Goal: Task Accomplishment & Management: Manage account settings

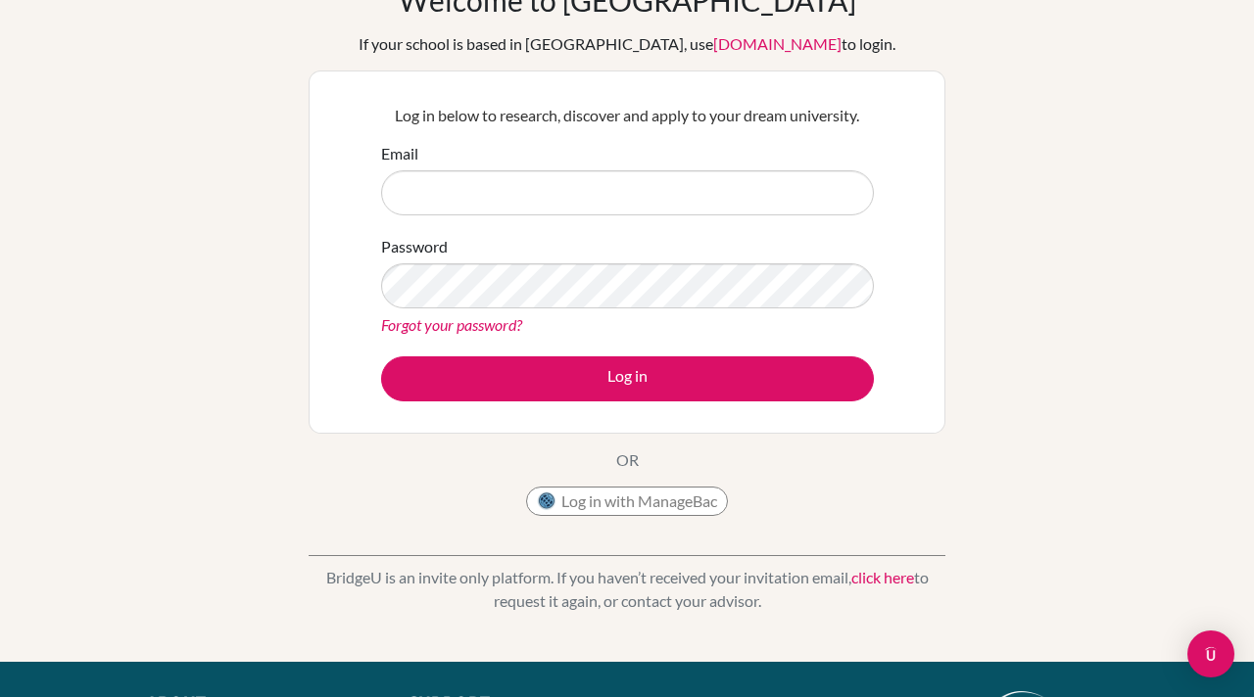
scroll to position [120, 0]
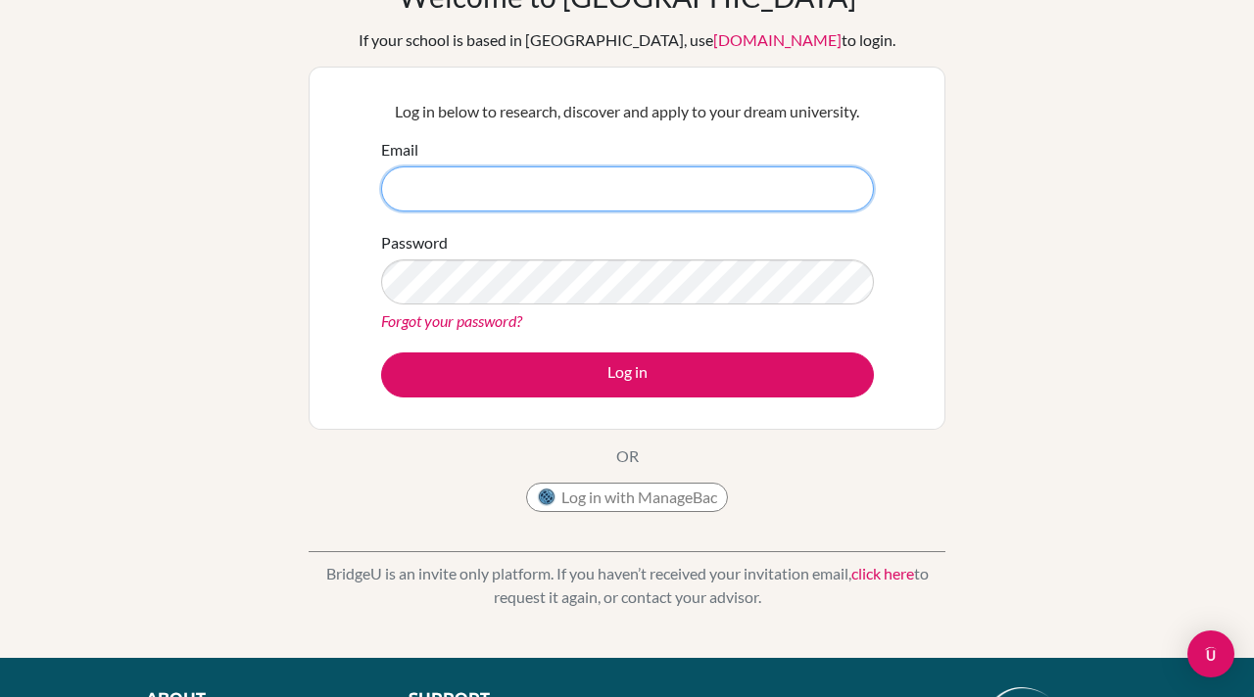
click at [715, 182] on input "Email" at bounding box center [627, 189] width 493 height 45
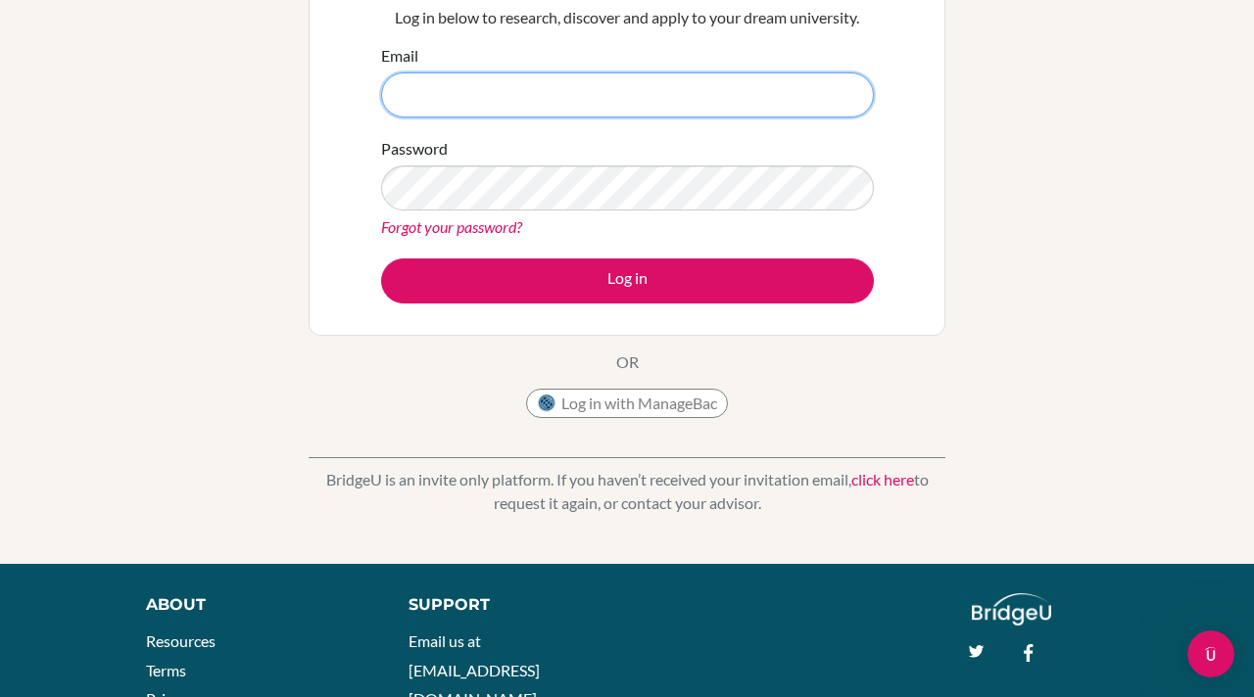
scroll to position [212, 0]
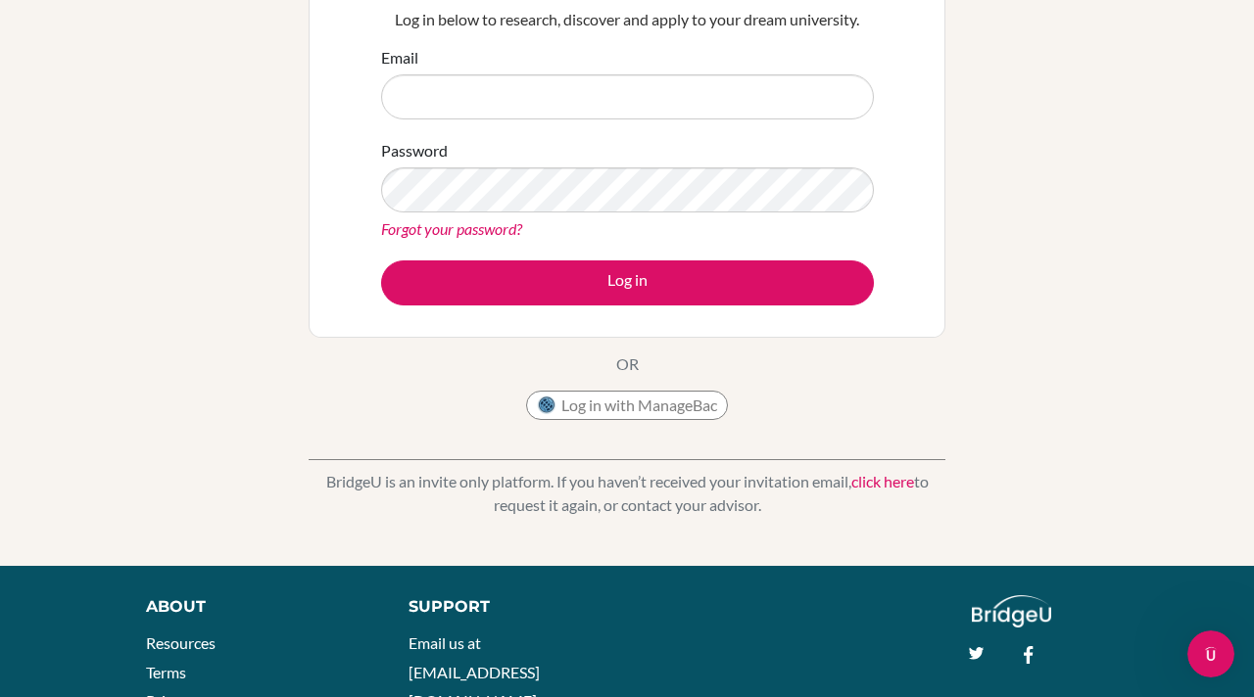
click at [872, 130] on form "Email Password Forgot your password? Log in" at bounding box center [627, 176] width 493 height 260
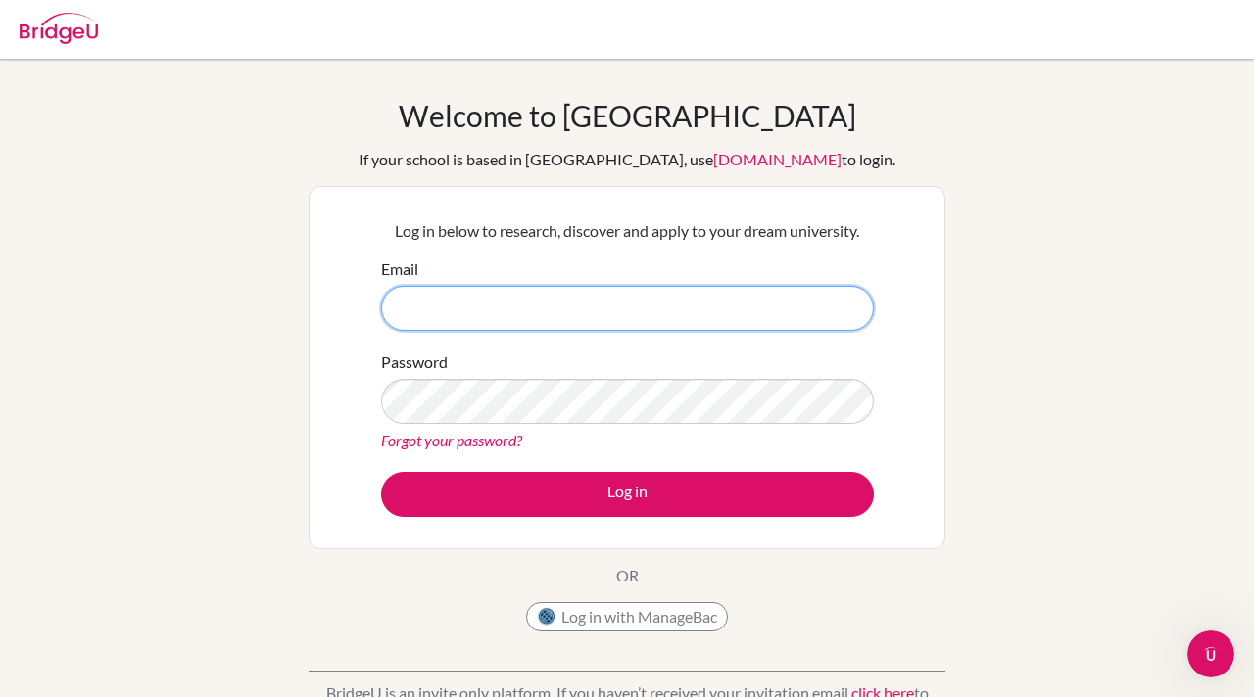
click at [408, 299] on input "Email" at bounding box center [627, 308] width 493 height 45
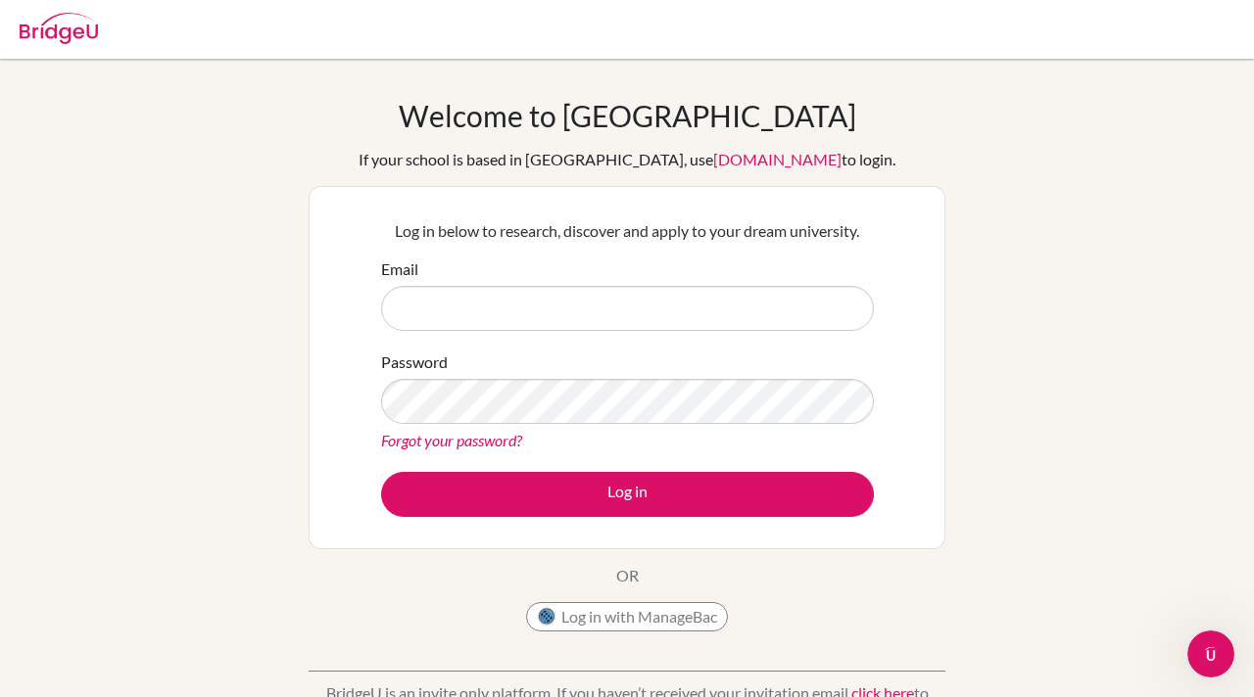
click at [79, 37] on img at bounding box center [59, 28] width 78 height 31
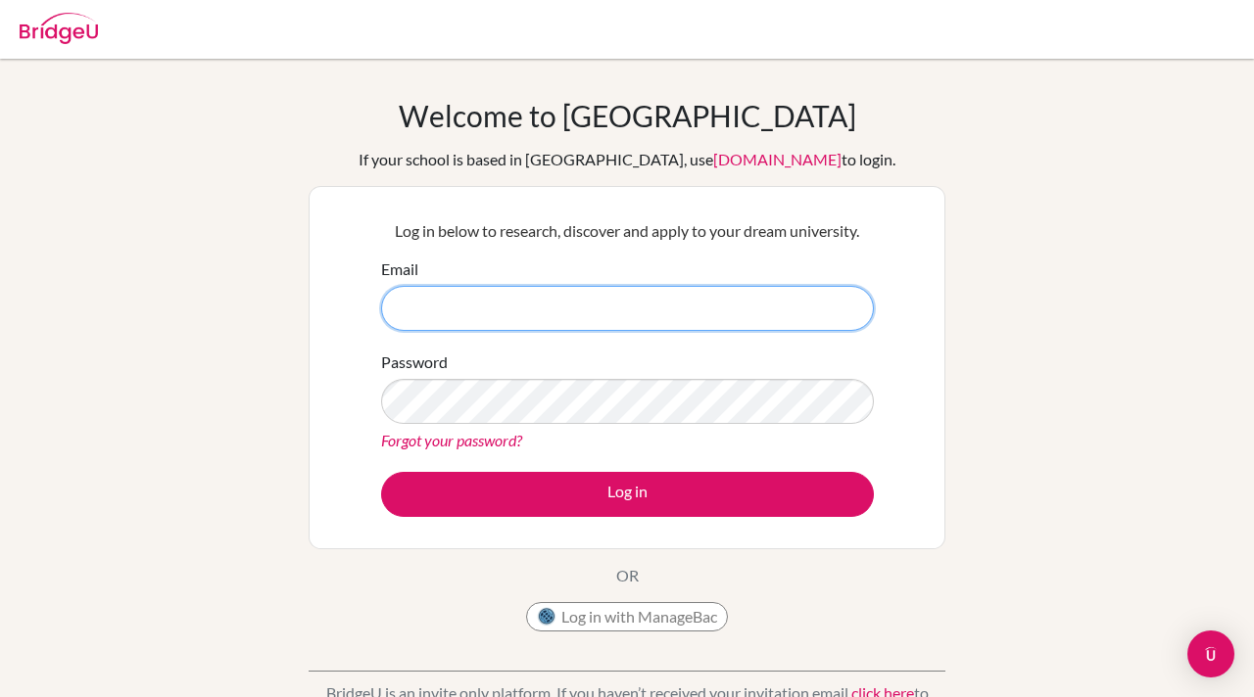
click at [487, 309] on input "Email" at bounding box center [627, 308] width 493 height 45
type input "DS"
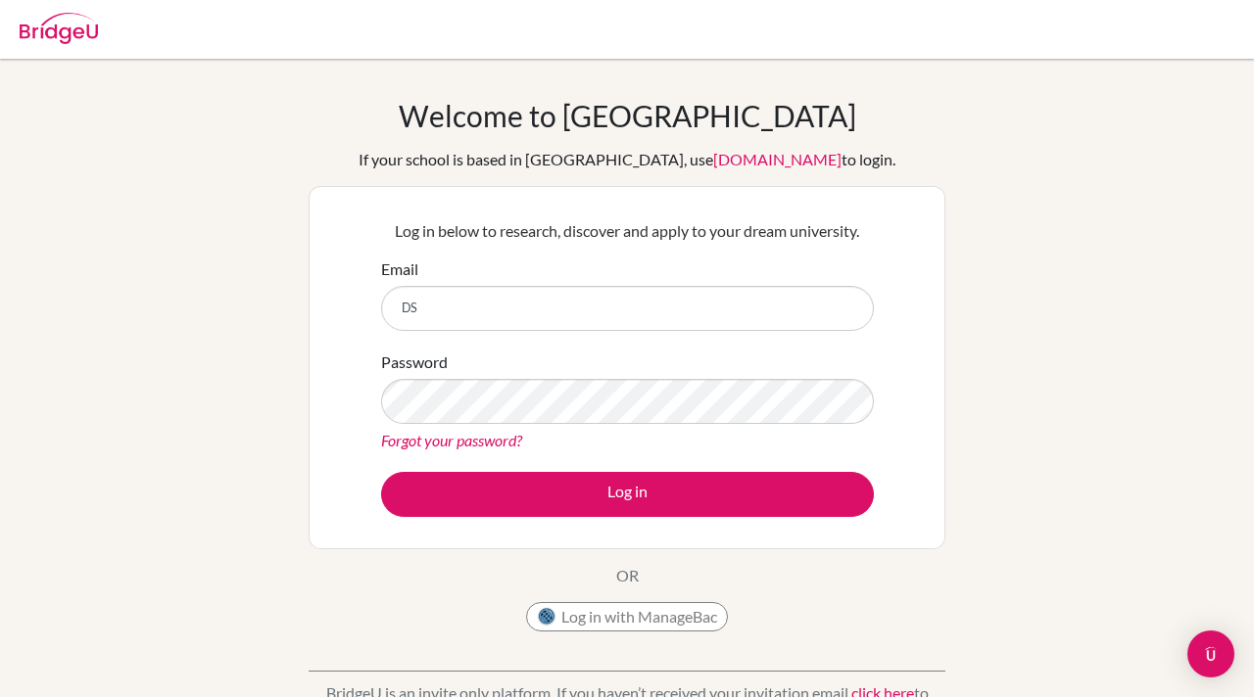
click at [84, 52] on div at bounding box center [59, 25] width 78 height 59
click at [68, 36] on img at bounding box center [59, 28] width 78 height 31
click at [698, 308] on input "Email" at bounding box center [627, 308] width 493 height 45
type input "M"
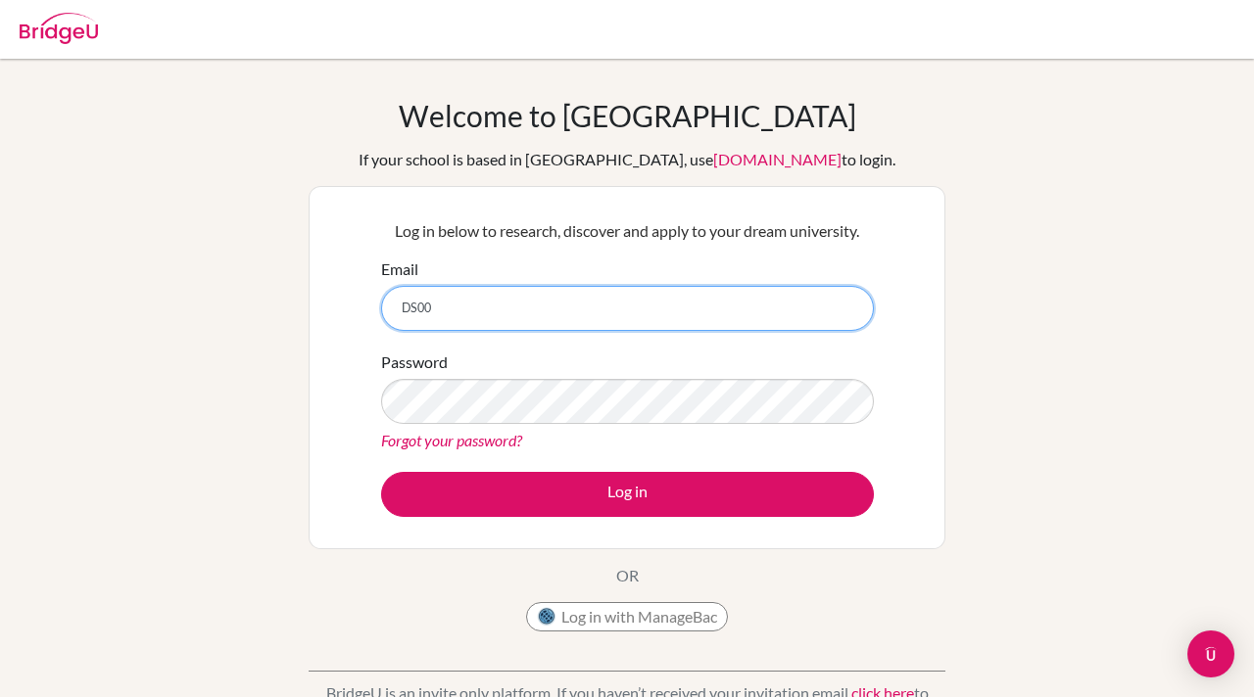
click at [510, 311] on input "DS00" at bounding box center [627, 308] width 493 height 45
click at [522, 307] on input "DS002242@" at bounding box center [627, 308] width 493 height 45
click at [541, 303] on input "DS002242@DWIGHT" at bounding box center [627, 308] width 493 height 45
type input "DS002242@DWIGHT.AE"
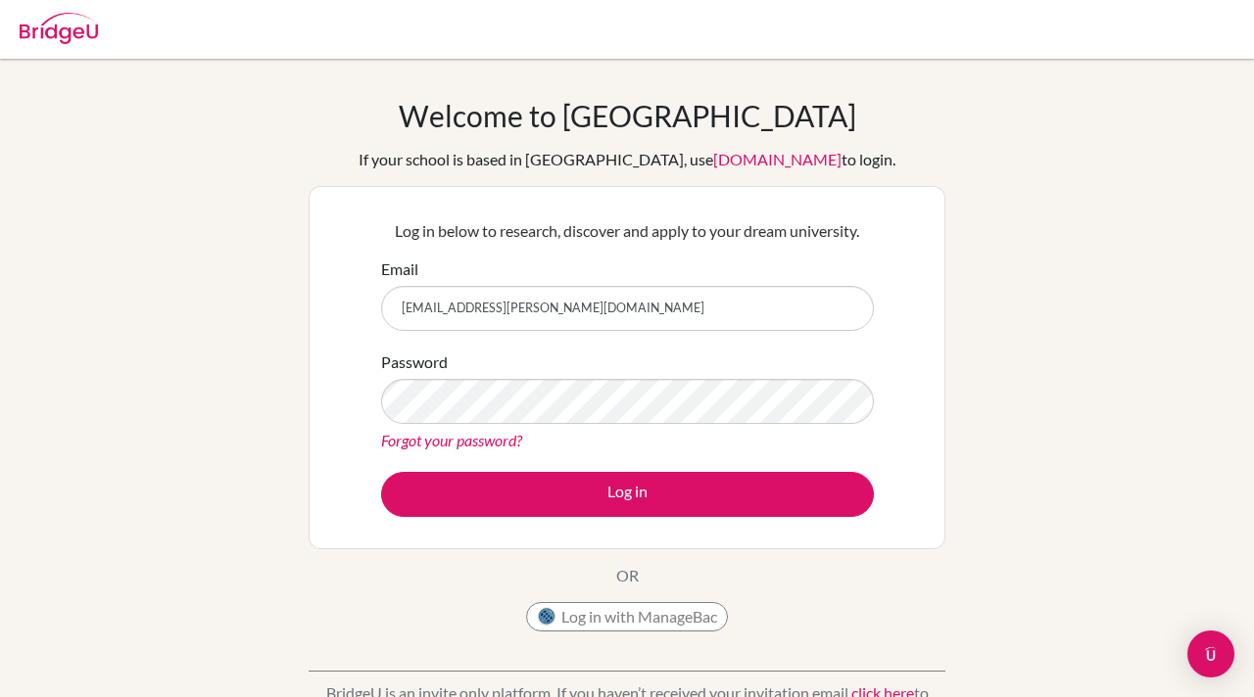
click at [477, 442] on link "Forgot your password?" at bounding box center [451, 440] width 141 height 19
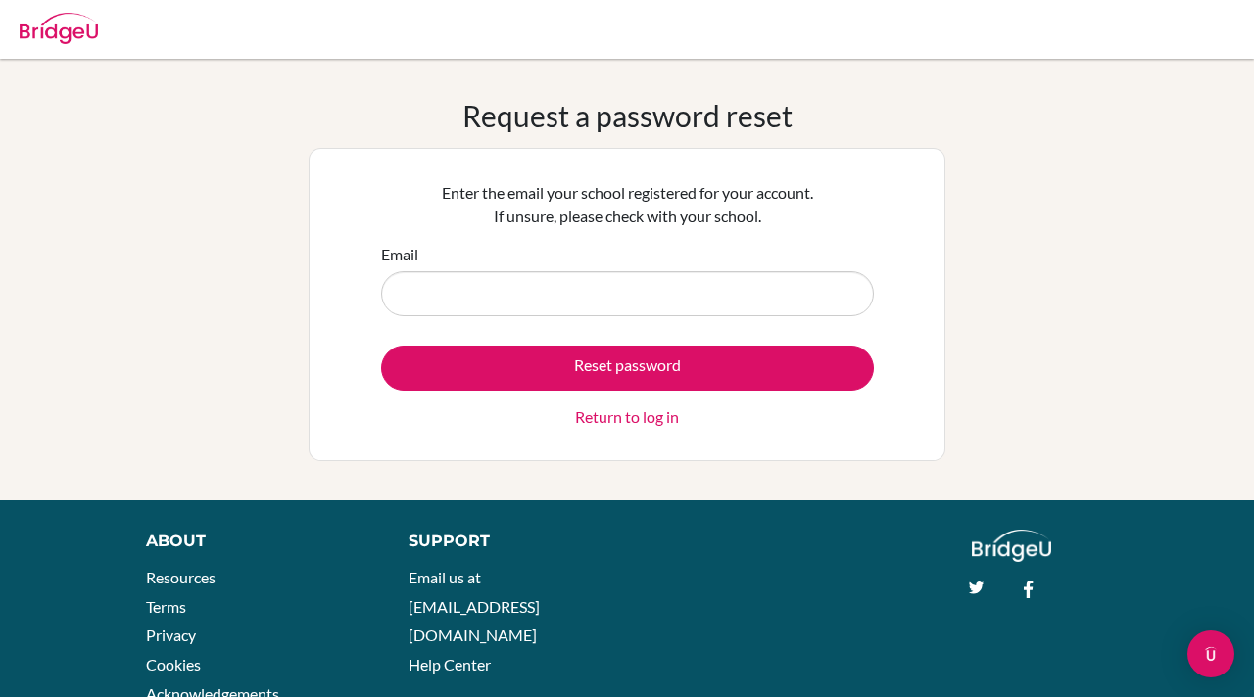
click at [610, 417] on link "Return to log in" at bounding box center [627, 418] width 104 height 24
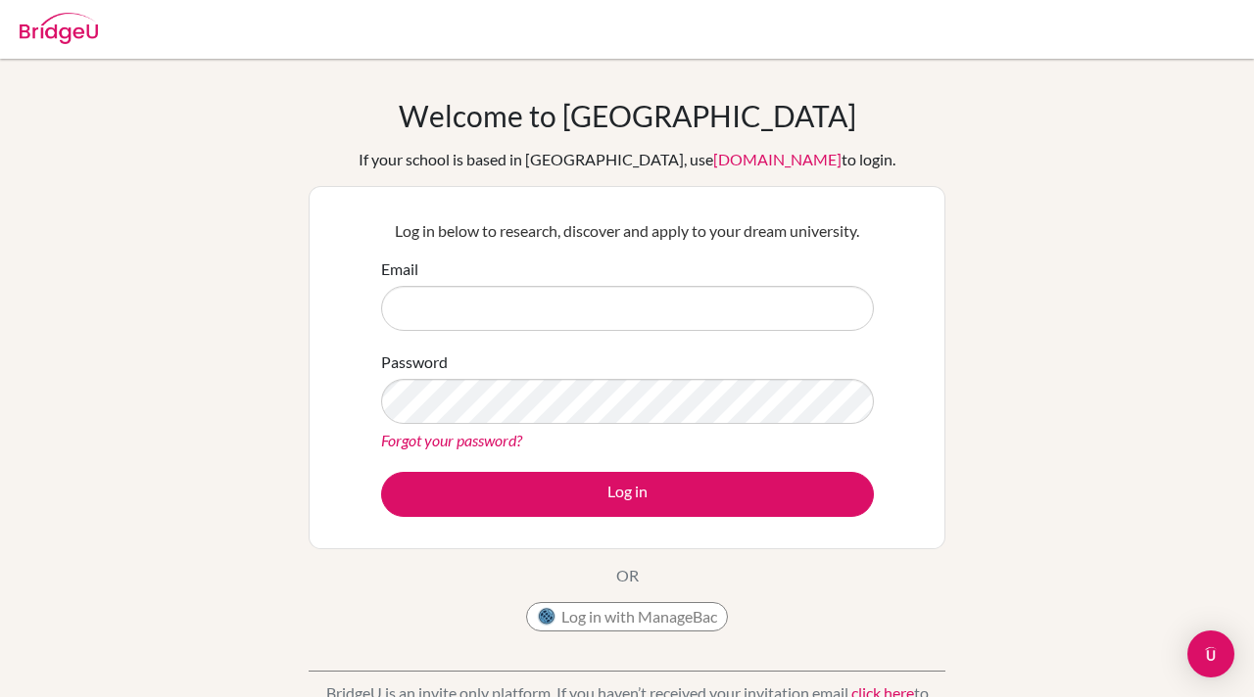
click at [495, 303] on input "Email" at bounding box center [627, 308] width 493 height 45
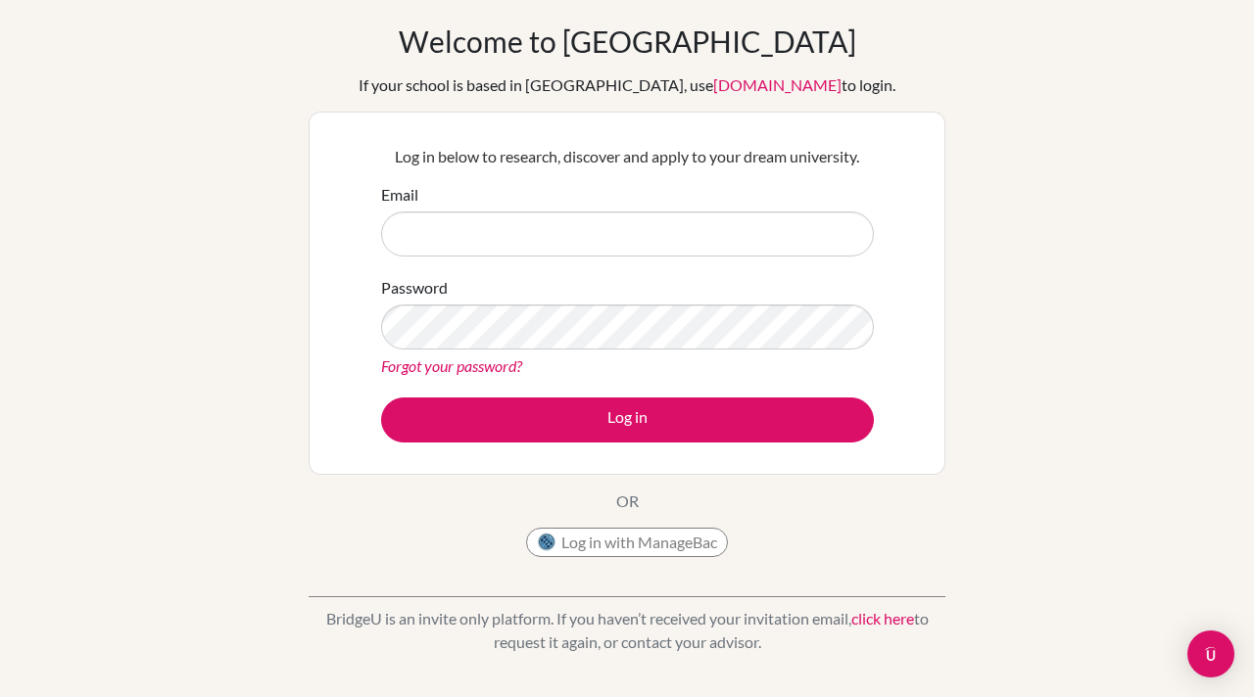
scroll to position [268, 0]
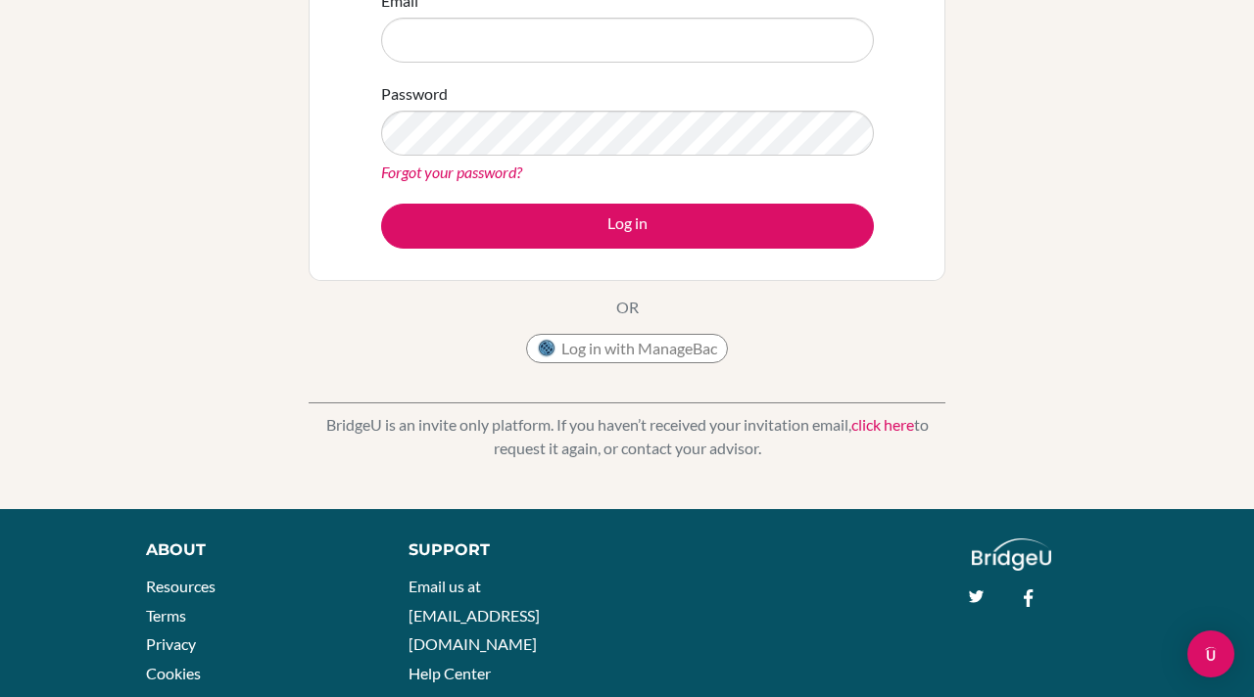
click at [883, 431] on link "click here" at bounding box center [882, 424] width 63 height 19
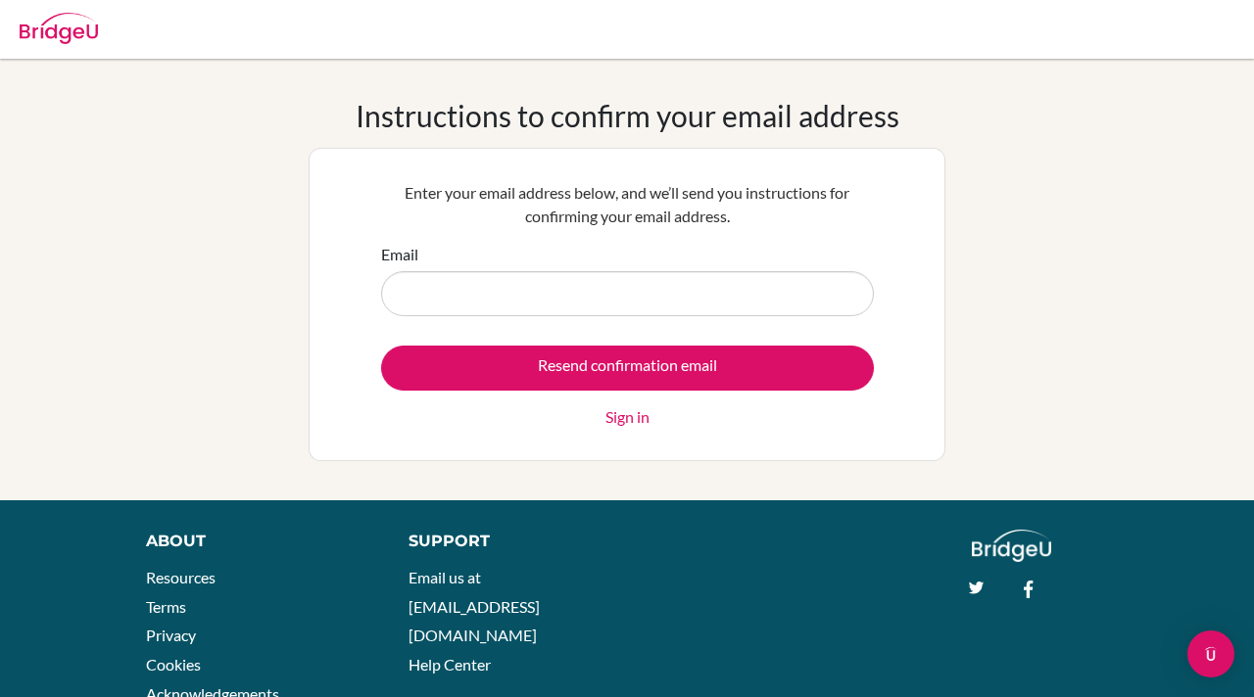
click at [472, 302] on input "Email" at bounding box center [627, 293] width 493 height 45
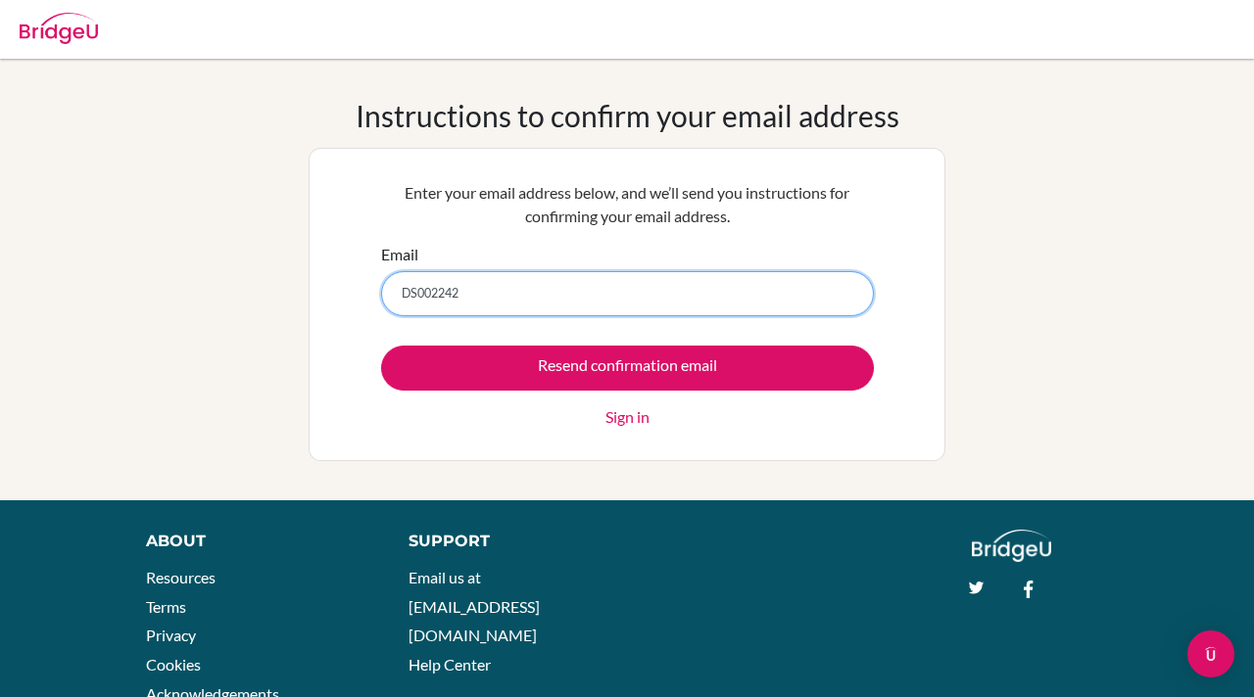
click at [502, 297] on input "DS002242" at bounding box center [627, 293] width 493 height 45
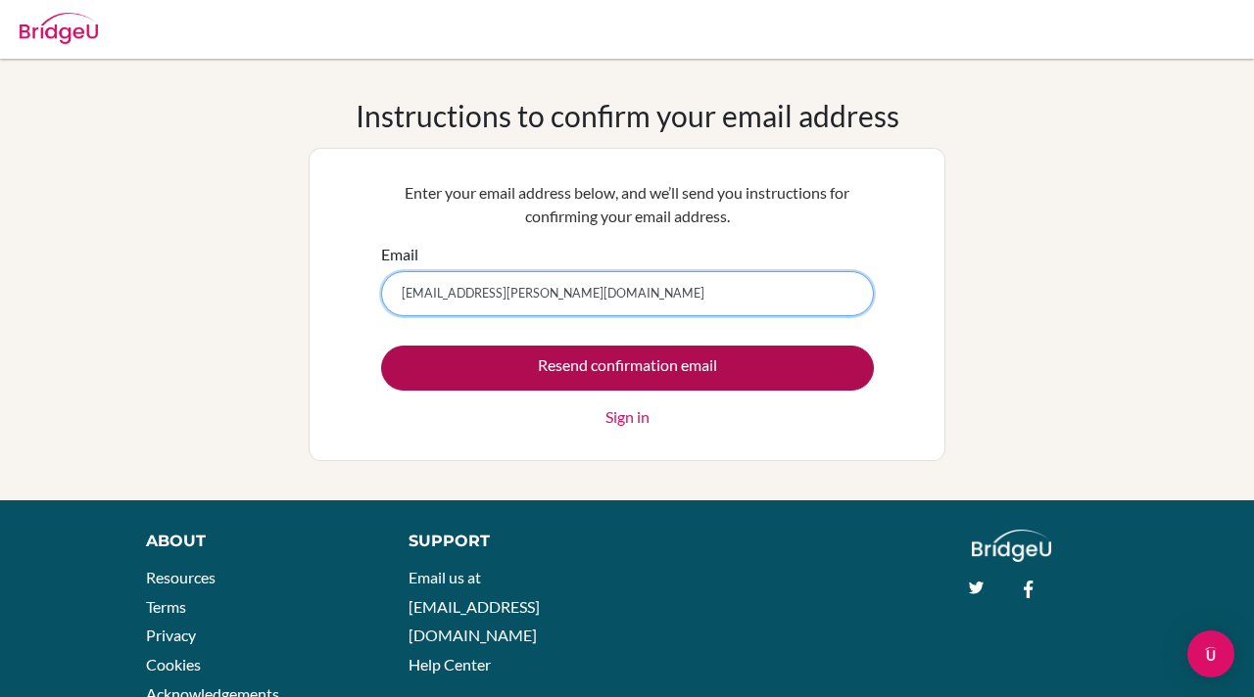
type input "[EMAIL_ADDRESS][PERSON_NAME][DOMAIN_NAME]"
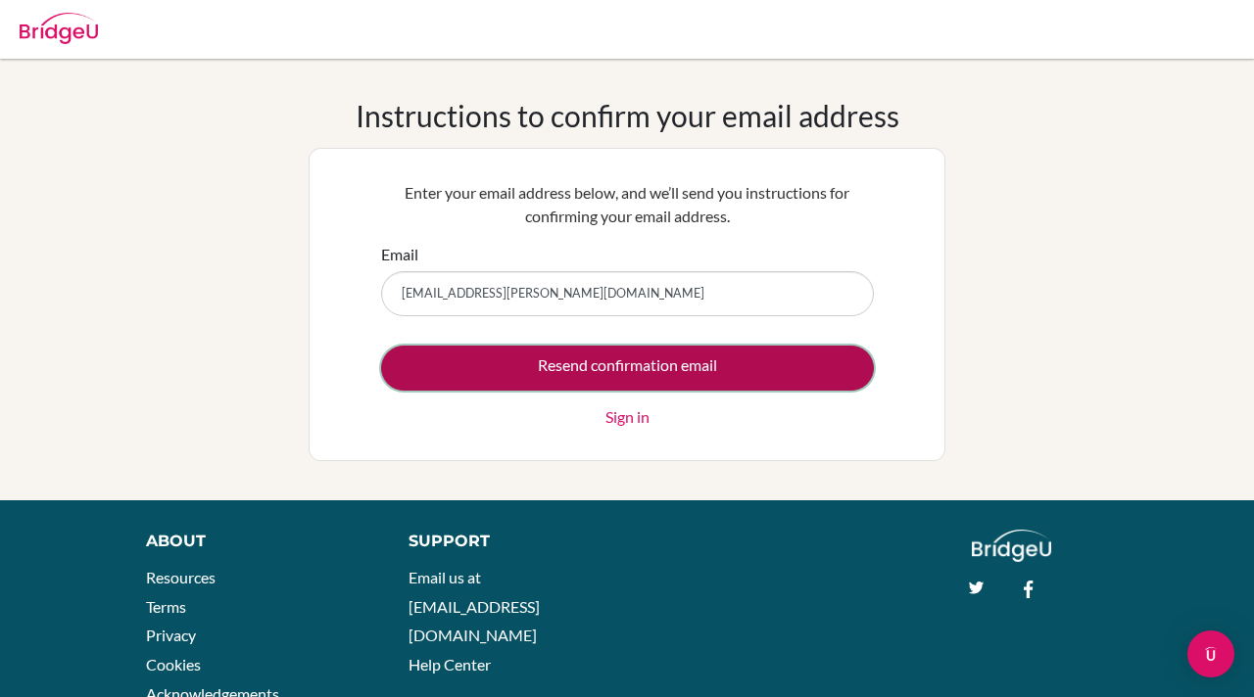
click at [519, 363] on input "Resend confirmation email" at bounding box center [627, 368] width 493 height 45
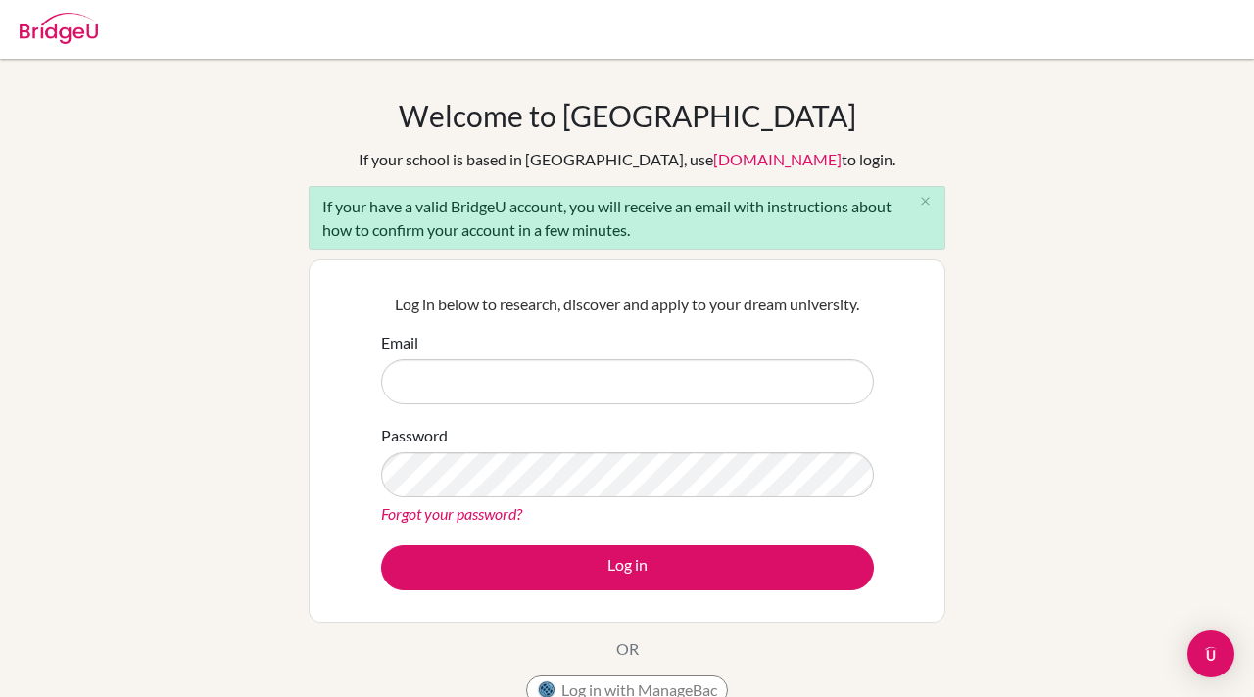
click at [518, 366] on input "Email" at bounding box center [627, 381] width 493 height 45
type input "[EMAIL_ADDRESS][PERSON_NAME][DOMAIN_NAME]"
